Goal: Information Seeking & Learning: Learn about a topic

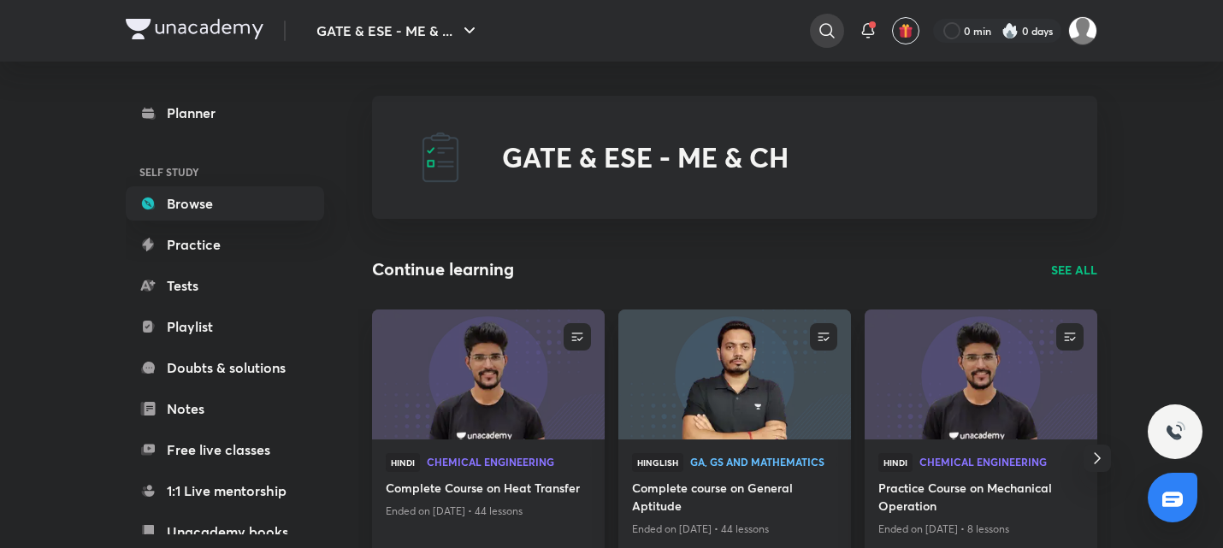
click at [839, 35] on div at bounding box center [827, 31] width 34 height 34
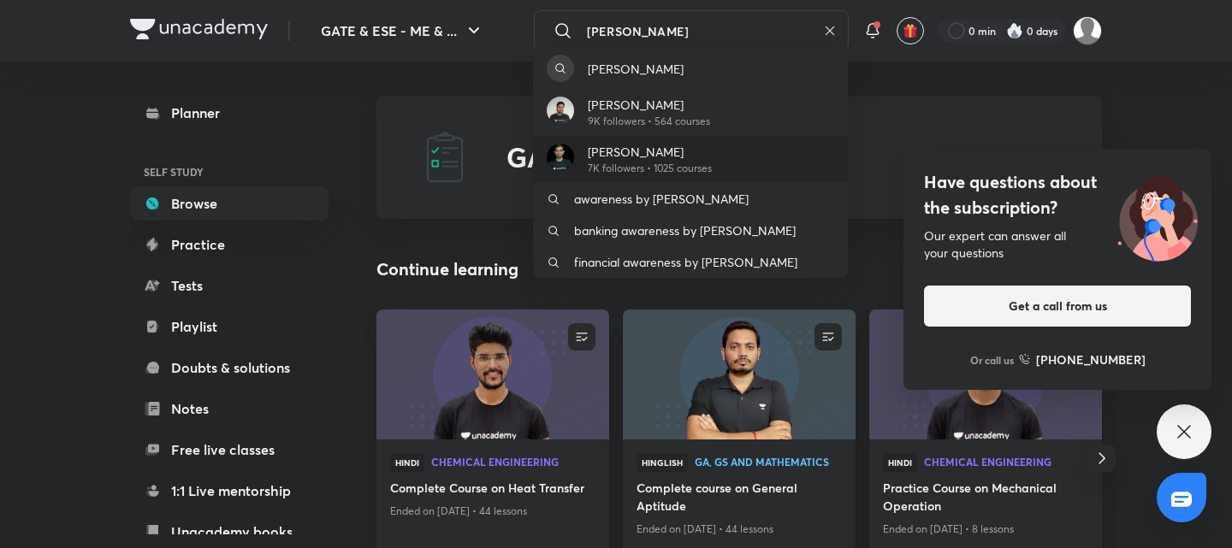
type input "[PERSON_NAME]"
click at [641, 151] on p "[PERSON_NAME]" at bounding box center [650, 152] width 124 height 18
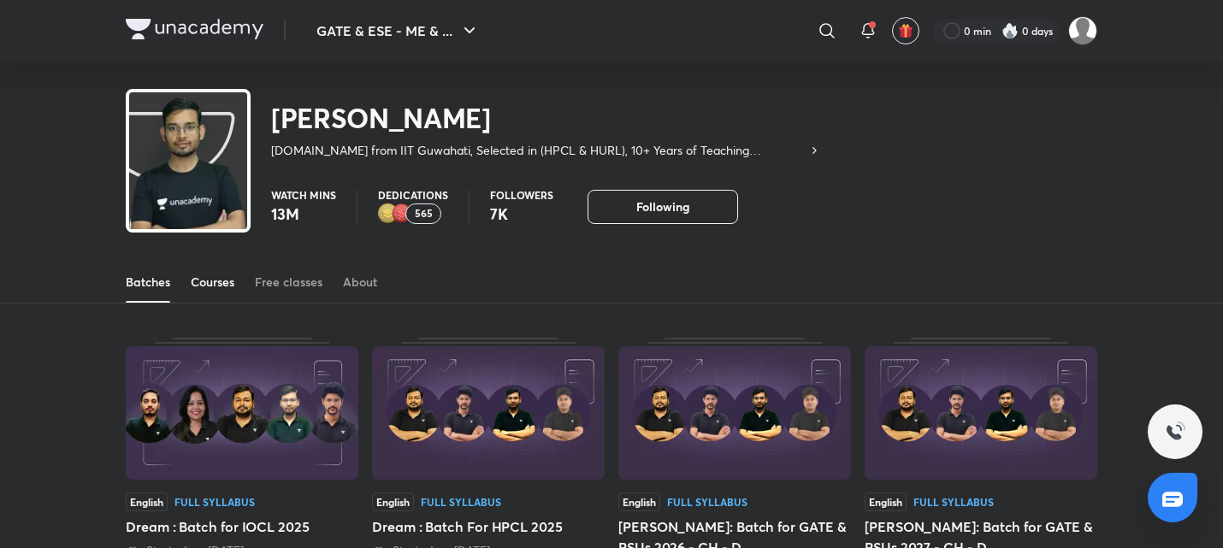
click at [233, 280] on div "Courses" at bounding box center [213, 282] width 44 height 17
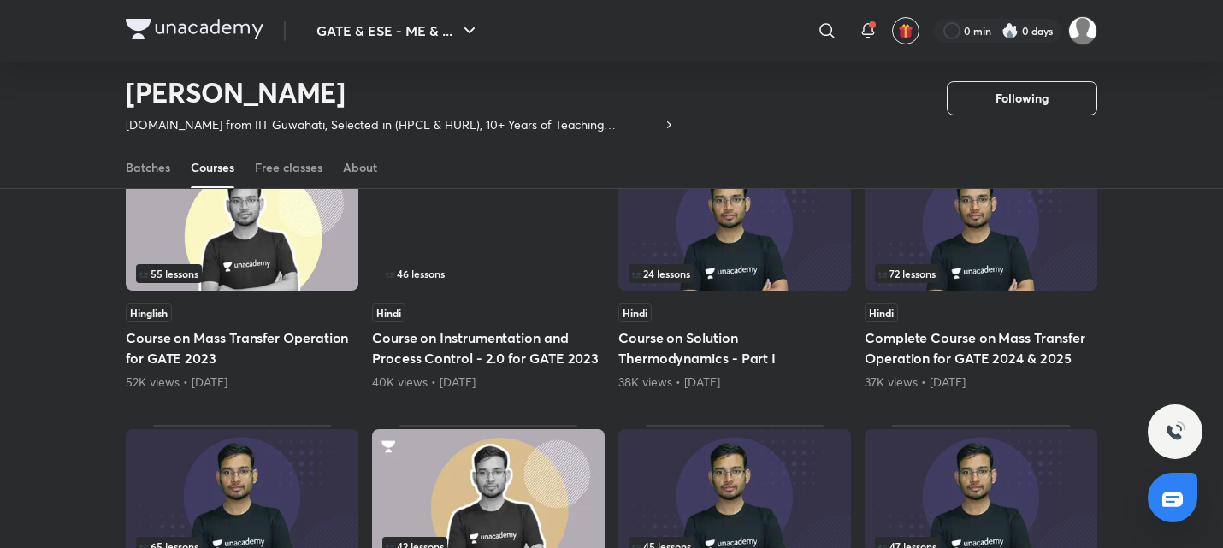
scroll to position [74, 0]
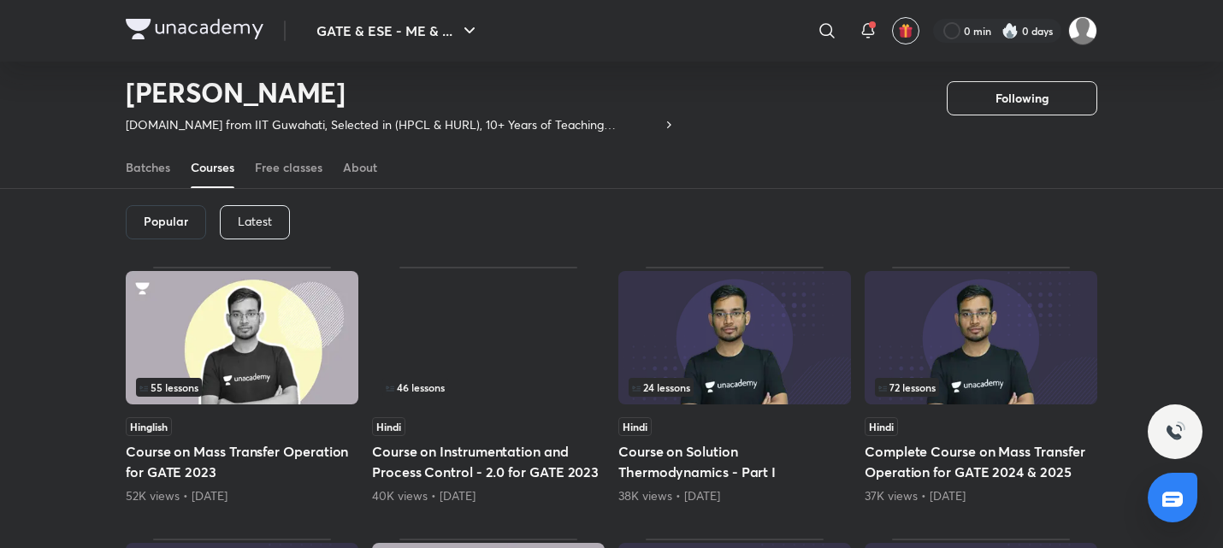
click at [252, 222] on p "Latest" at bounding box center [255, 222] width 34 height 14
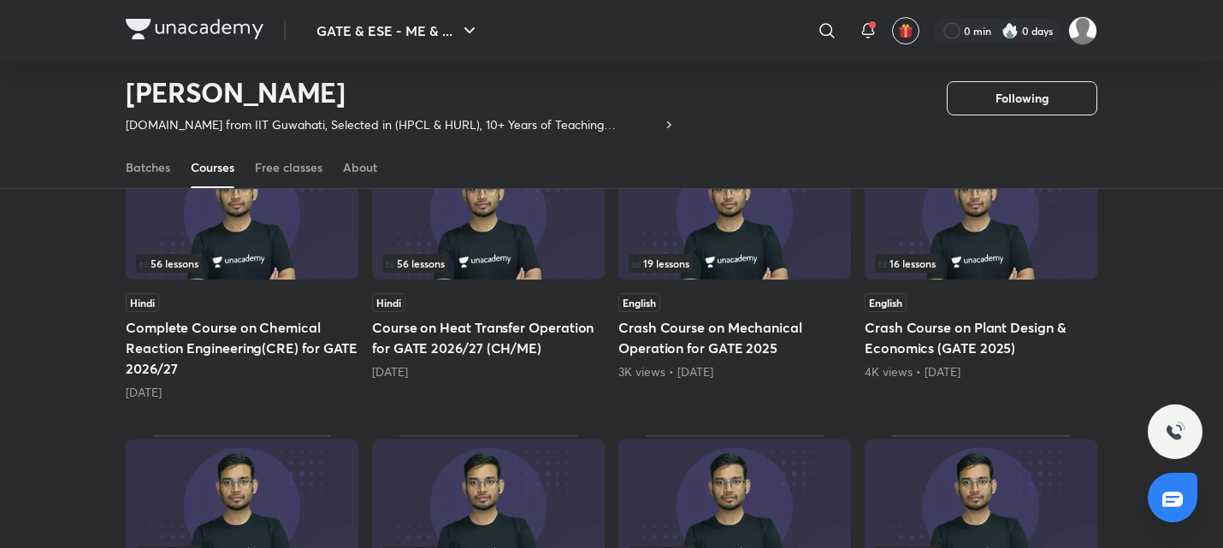
scroll to position [473, 0]
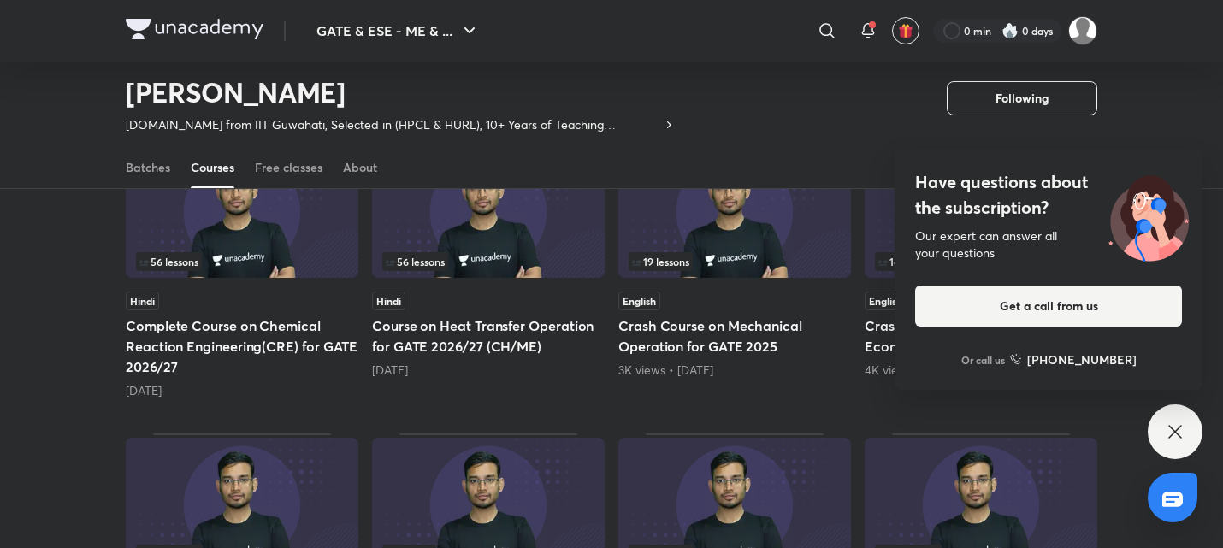
click at [539, 331] on h5 "Course on Heat Transfer Operation for GATE 2026/27 (CH/ME)" at bounding box center [488, 336] width 233 height 41
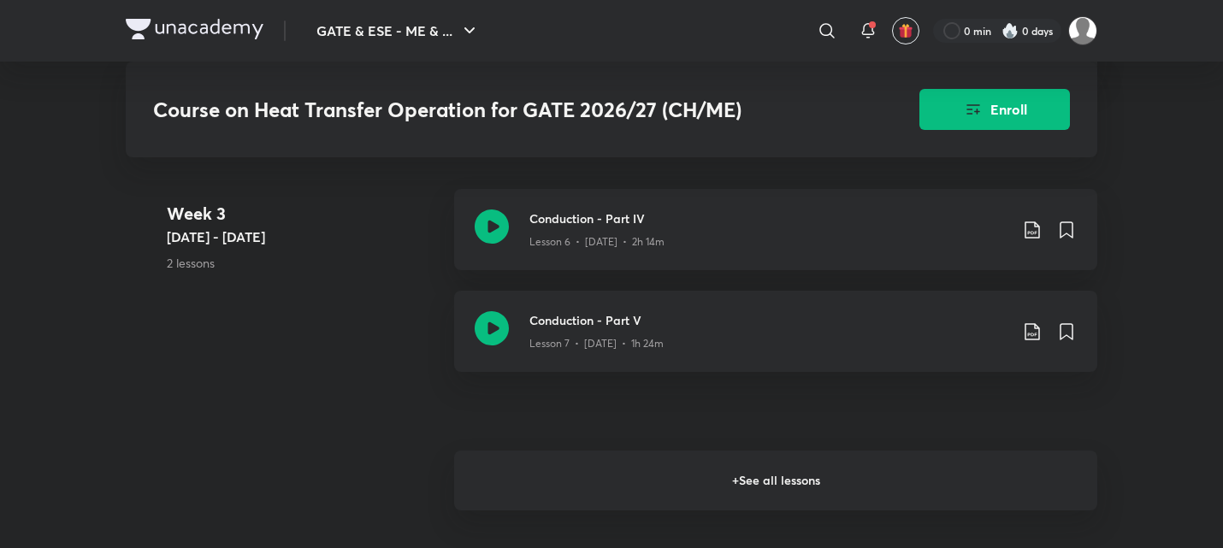
scroll to position [1653, 0]
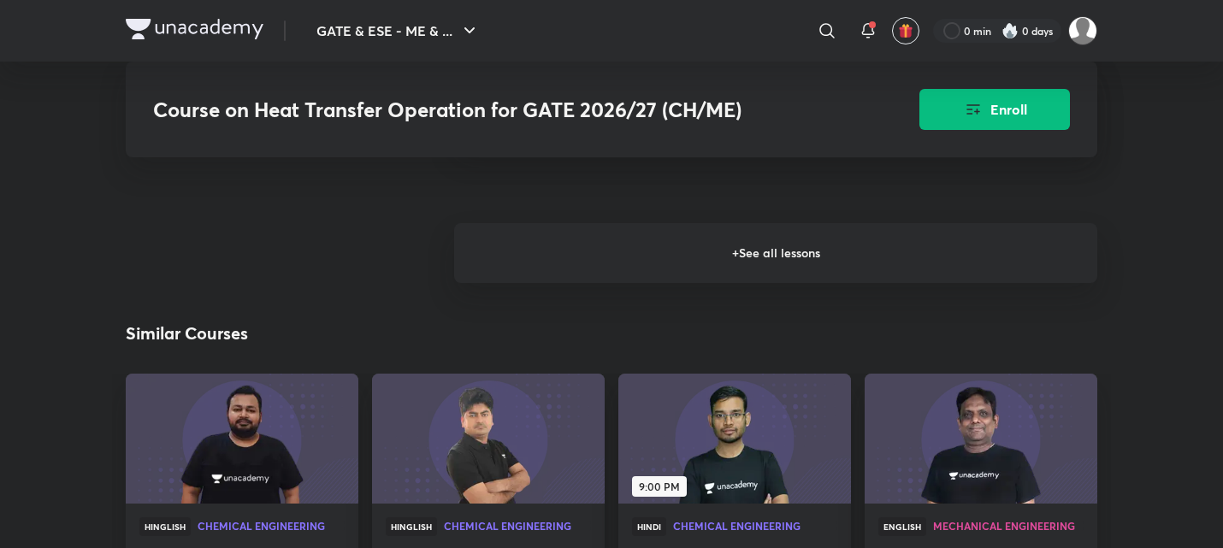
click at [607, 238] on h6 "+ See all lessons" at bounding box center [775, 253] width 643 height 60
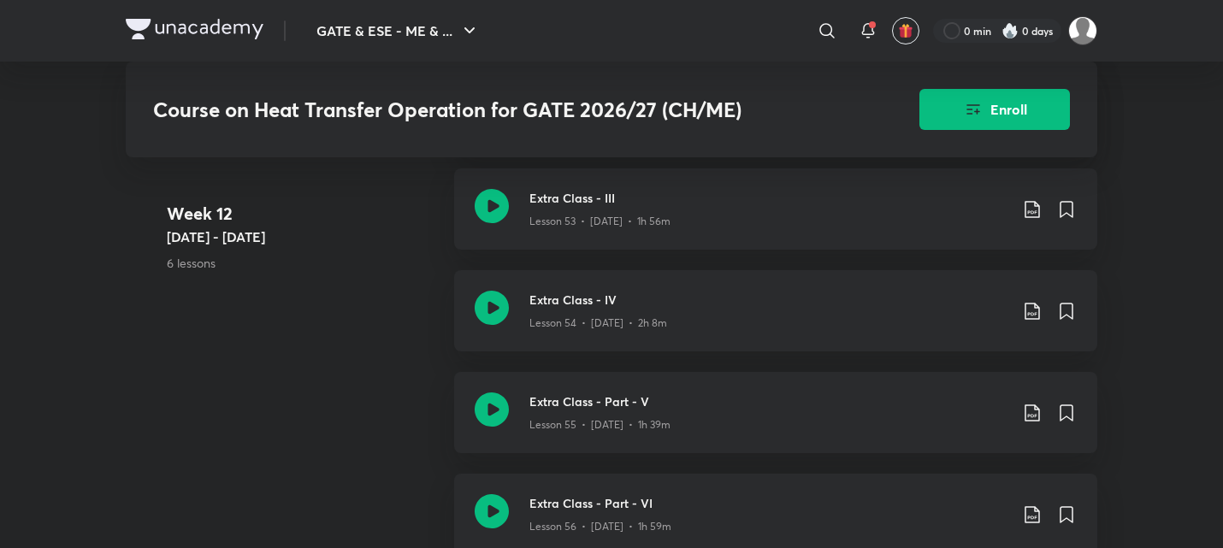
scroll to position [7071, 0]
click at [501, 209] on icon at bounding box center [492, 208] width 34 height 34
